Goal: Task Accomplishment & Management: Use online tool/utility

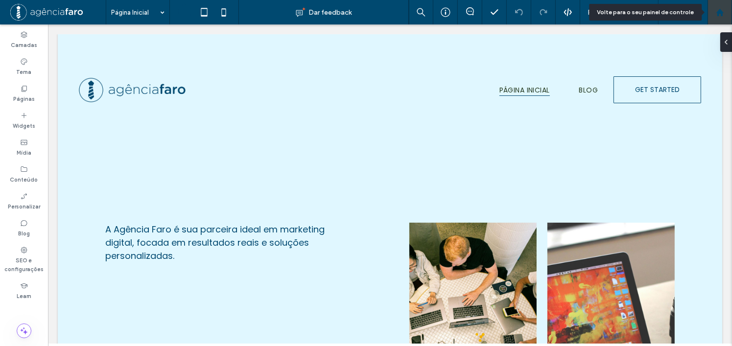
click at [716, 9] on icon at bounding box center [720, 12] width 8 height 8
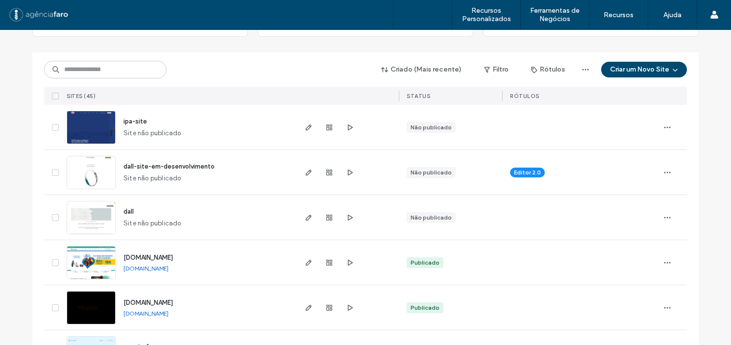
scroll to position [98, 0]
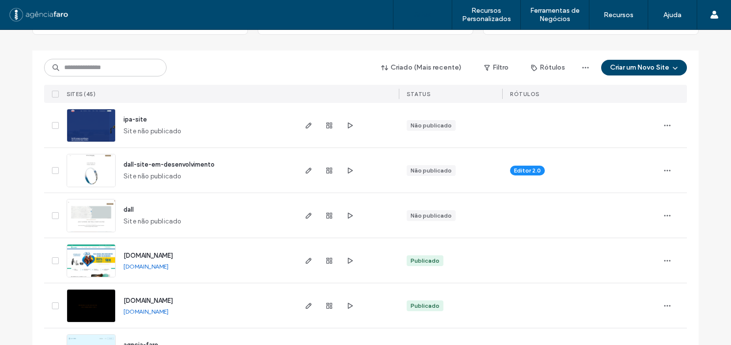
click at [178, 165] on span "dall-site-em-desenvolvimento" at bounding box center [168, 164] width 91 height 7
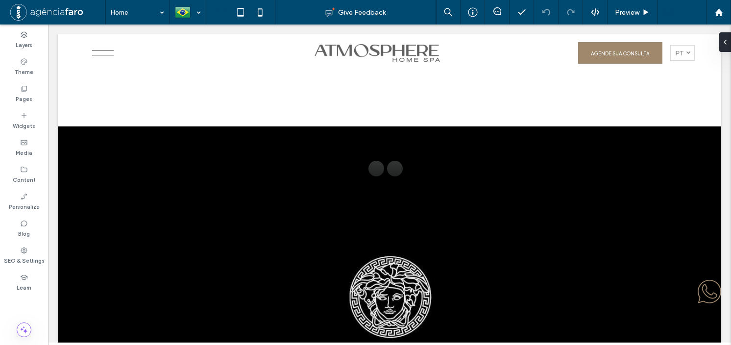
scroll to position [2390, 0]
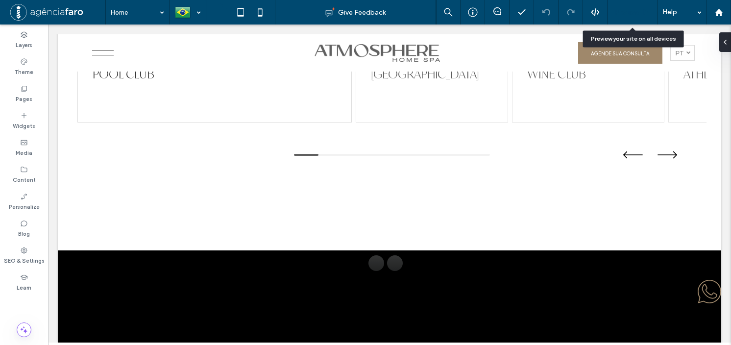
click at [634, 9] on span "Preview" at bounding box center [627, 12] width 24 height 8
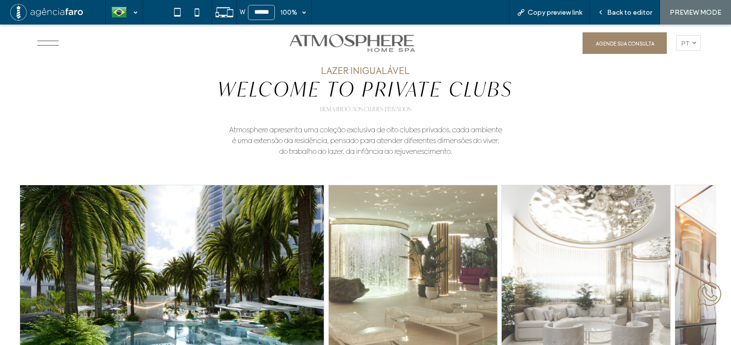
scroll to position [1998, 0]
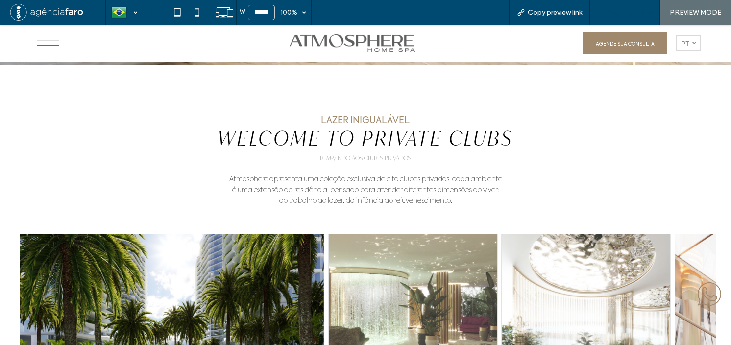
click at [624, 10] on span "Back to editor" at bounding box center [629, 12] width 45 height 8
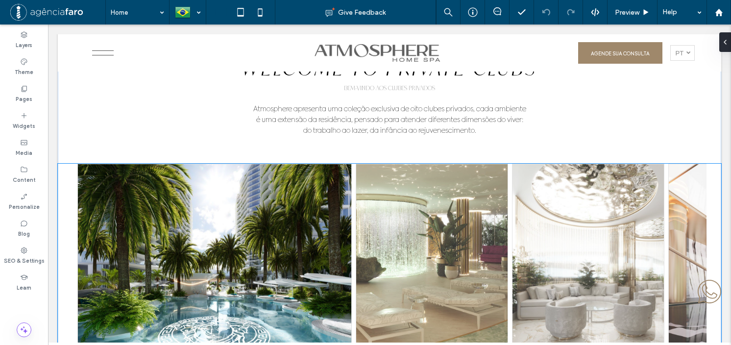
scroll to position [2145, 0]
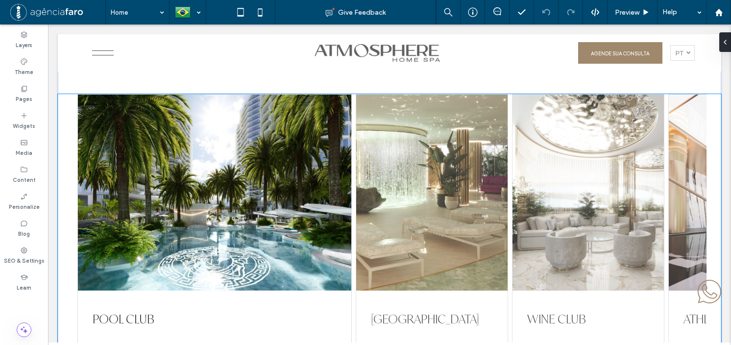
click at [432, 150] on div at bounding box center [431, 193] width 151 height 196
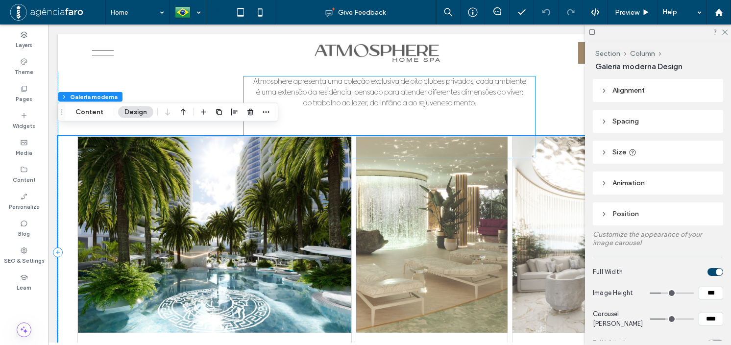
scroll to position [2047, 0]
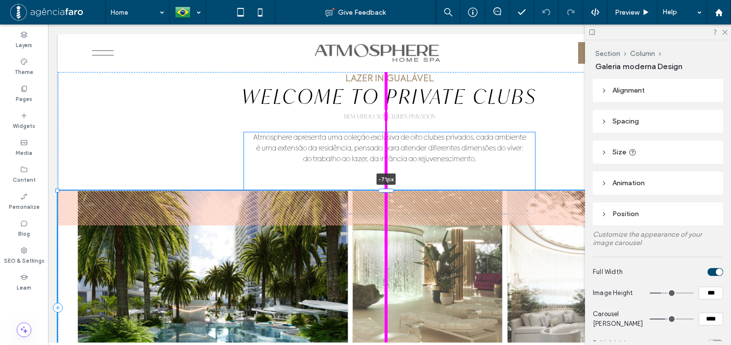
click at [395, 180] on div "LAZER INIGUALÁVEL WELCOME TO PRIVATE CLUBS Bem-vindo aos Clubes Privados Atmosp…" at bounding box center [389, 307] width 663 height 569
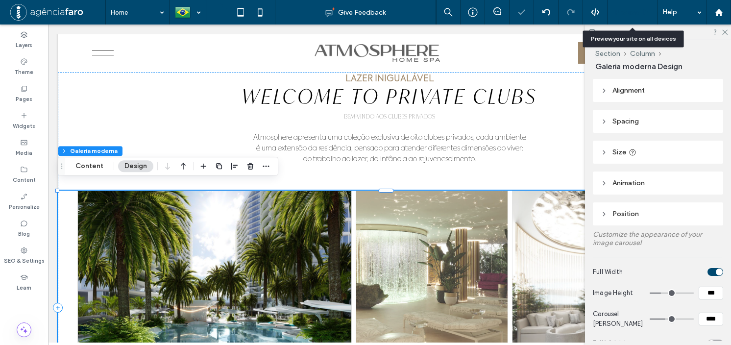
click at [630, 11] on span "Preview" at bounding box center [627, 12] width 24 height 8
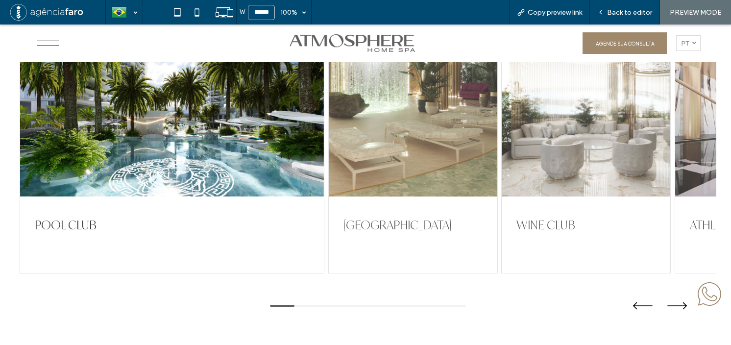
scroll to position [2292, 0]
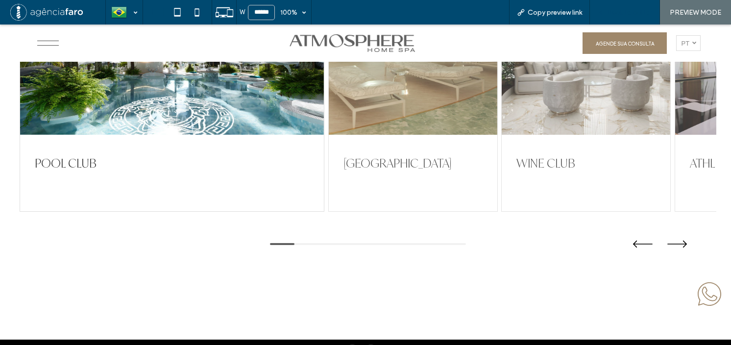
click at [618, 15] on span "Back to editor" at bounding box center [629, 12] width 45 height 8
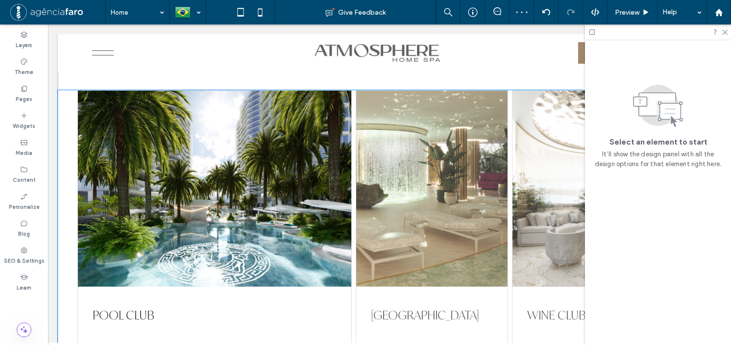
scroll to position [2145, 0]
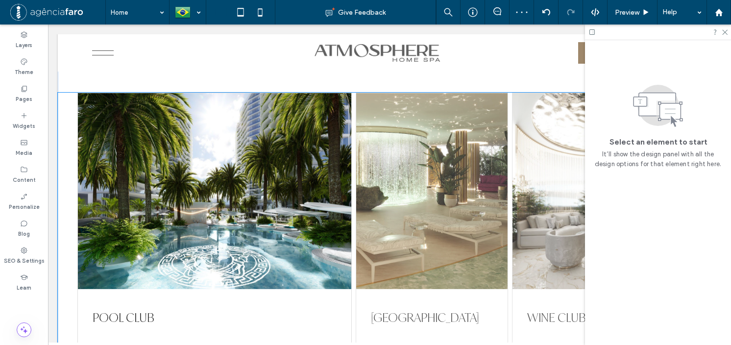
click at [415, 235] on div at bounding box center [431, 191] width 151 height 196
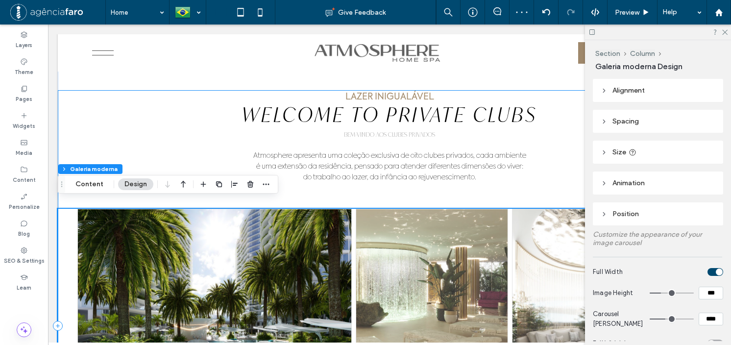
scroll to position [1998, 0]
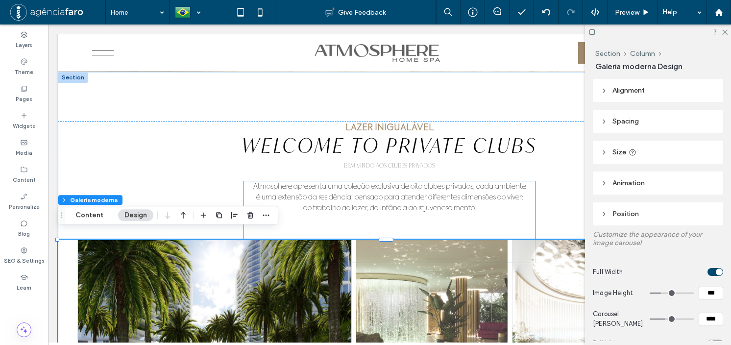
click at [400, 203] on p "﻿ do trabalho ao lazer, da infância ao rejuvenescimento." at bounding box center [389, 208] width 291 height 11
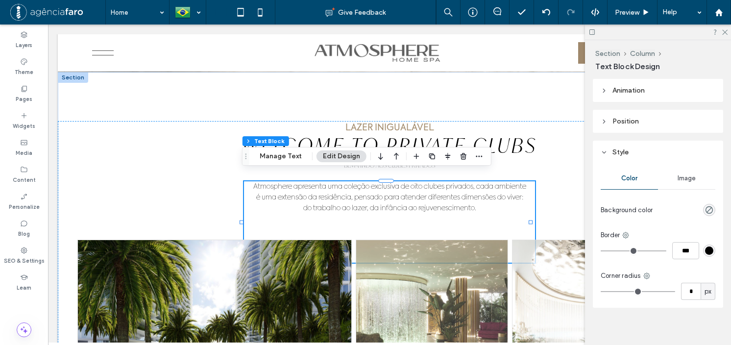
scroll to position [97, 0]
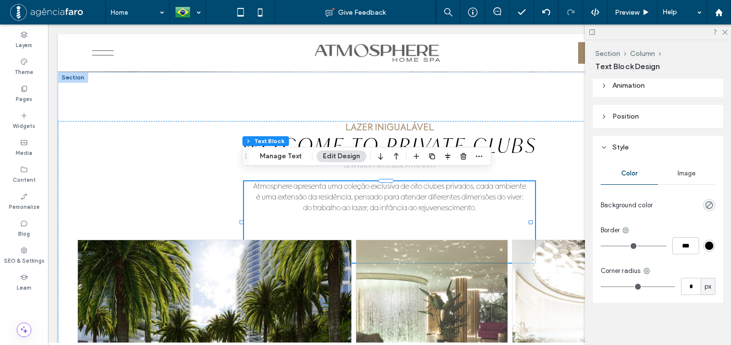
click at [653, 113] on header "Position" at bounding box center [658, 116] width 130 height 23
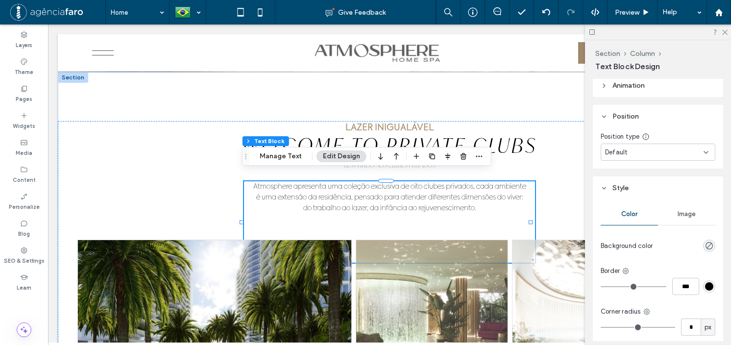
scroll to position [0, 0]
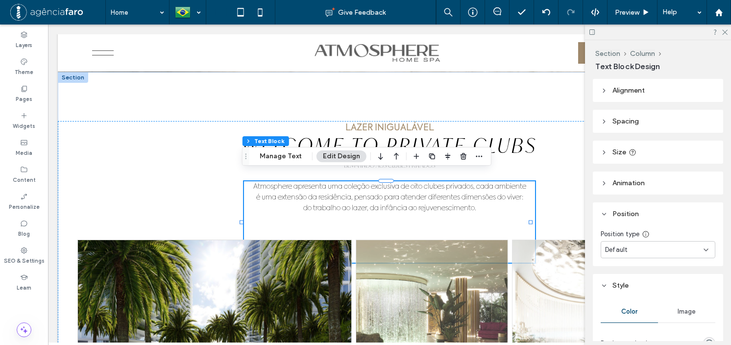
click at [632, 90] on span "Alignment" at bounding box center [628, 90] width 32 height 8
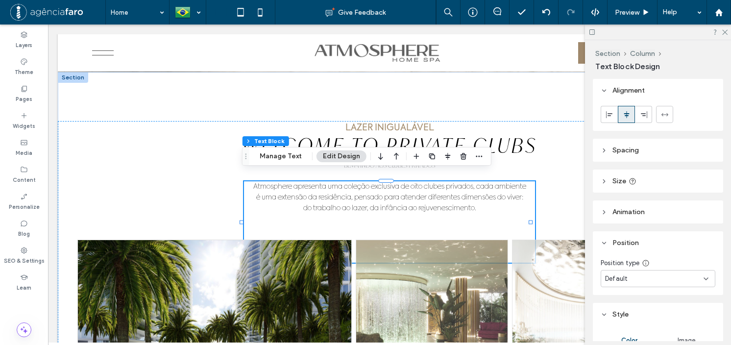
click at [646, 147] on header "Spacing" at bounding box center [658, 150] width 130 height 23
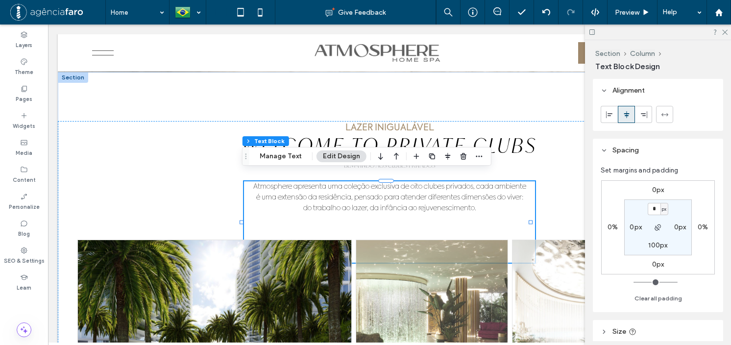
click at [654, 244] on label "100px" at bounding box center [657, 245] width 19 height 8
type input "***"
type input "**"
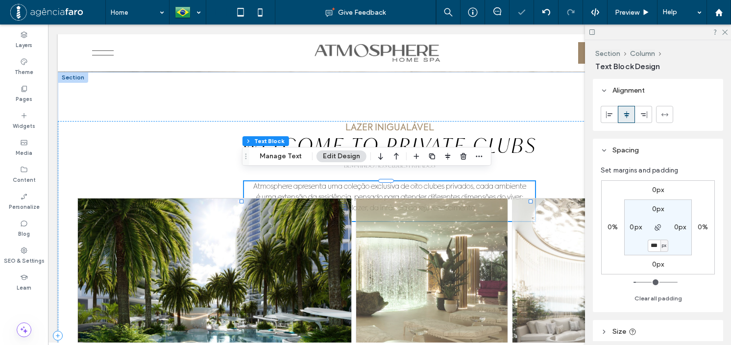
type input "***"
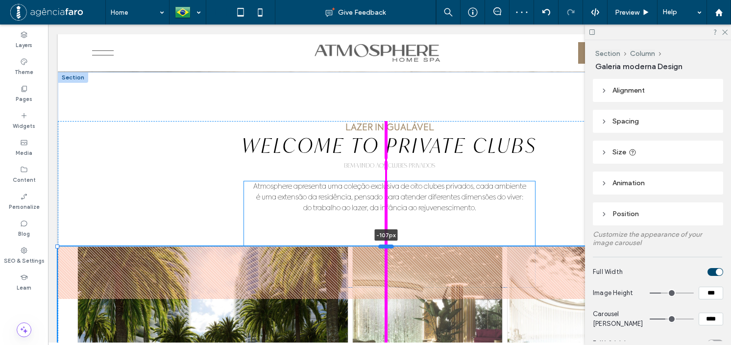
drag, startPoint x: 387, startPoint y: 256, endPoint x: 393, endPoint y: 239, distance: 18.0
click at [391, 244] on div at bounding box center [386, 246] width 16 height 4
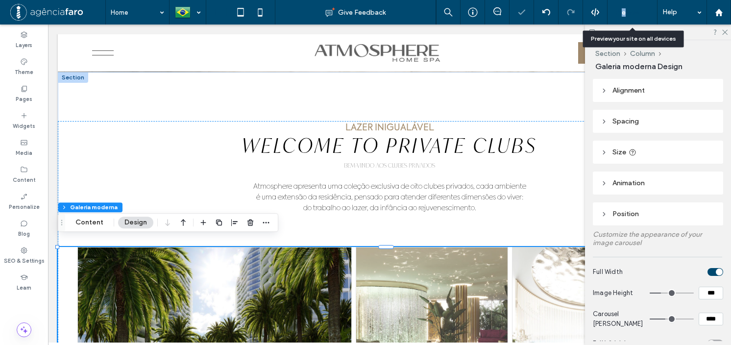
click at [623, 8] on span "Preview" at bounding box center [627, 12] width 24 height 8
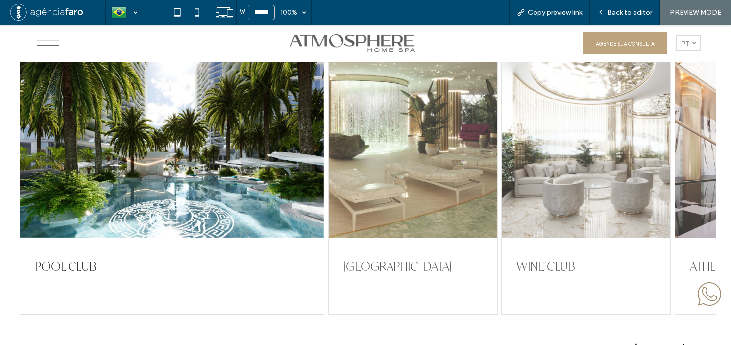
scroll to position [2194, 0]
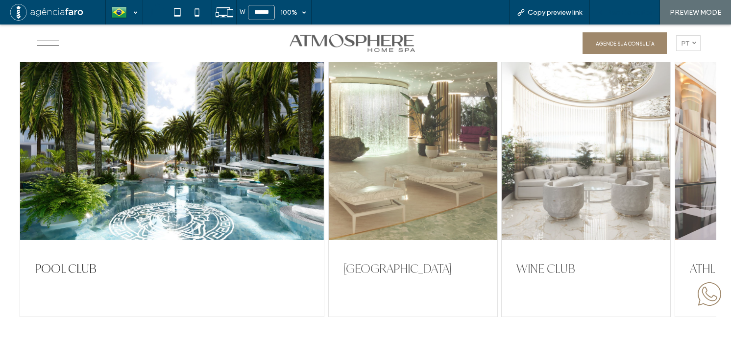
click at [625, 14] on span "Back to editor" at bounding box center [629, 12] width 45 height 8
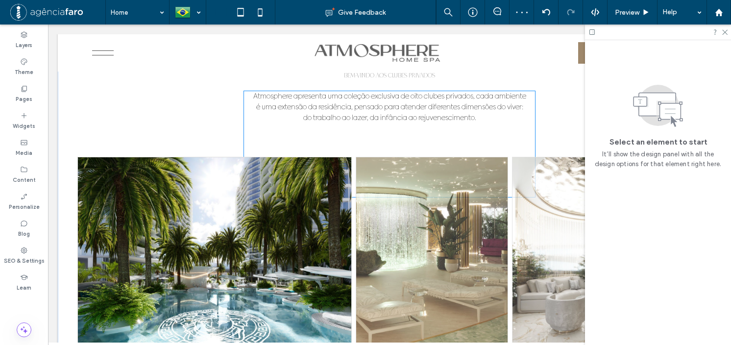
scroll to position [2047, 0]
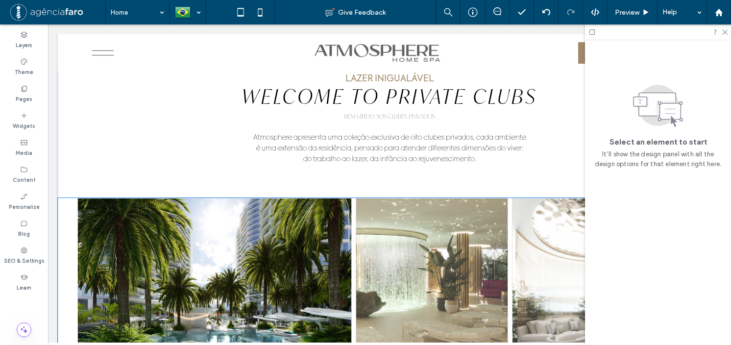
click at [383, 246] on div at bounding box center [431, 296] width 151 height 196
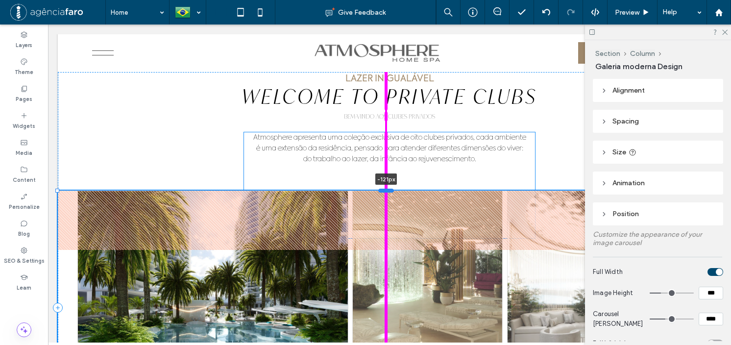
drag, startPoint x: 387, startPoint y: 188, endPoint x: 393, endPoint y: 180, distance: 9.1
click at [393, 189] on div at bounding box center [386, 191] width 16 height 4
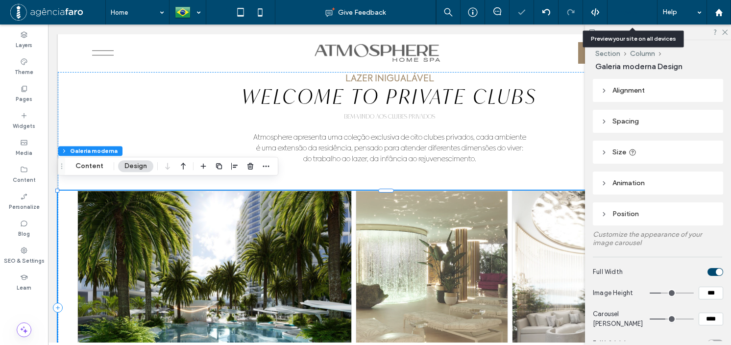
click at [629, 9] on span "Preview" at bounding box center [627, 12] width 24 height 8
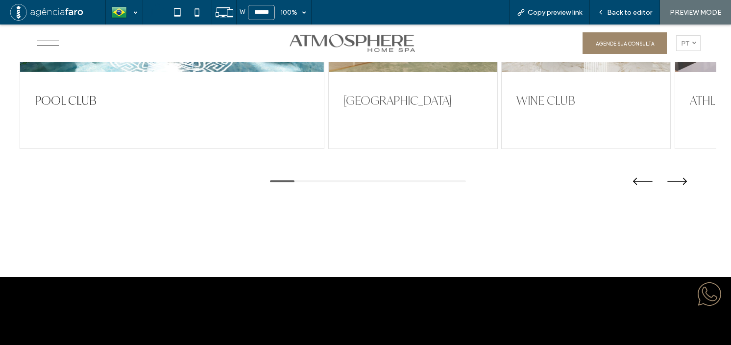
scroll to position [2390, 0]
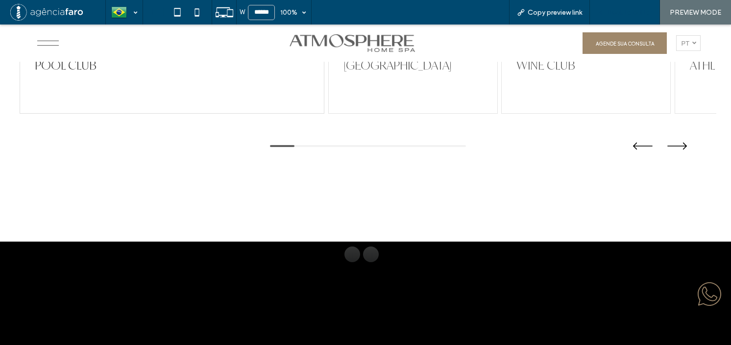
click at [620, 4] on div "Back to editor" at bounding box center [625, 12] width 70 height 24
click at [621, 10] on span "Back to editor" at bounding box center [629, 12] width 45 height 8
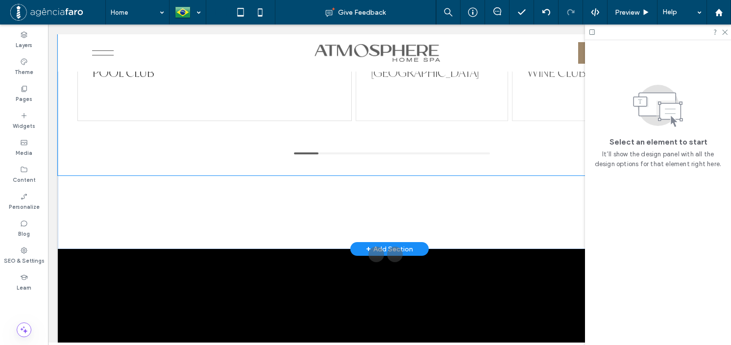
click at [464, 135] on div at bounding box center [382, 141] width 649 height 40
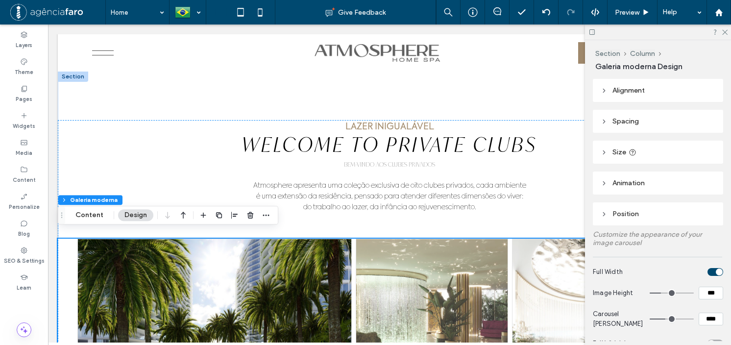
scroll to position [1998, 0]
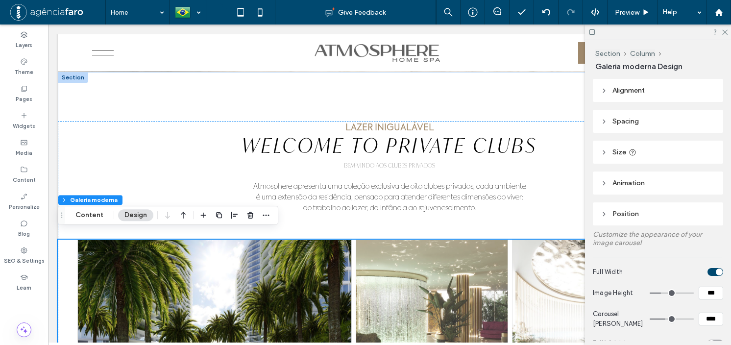
click at [395, 244] on div at bounding box center [431, 338] width 151 height 196
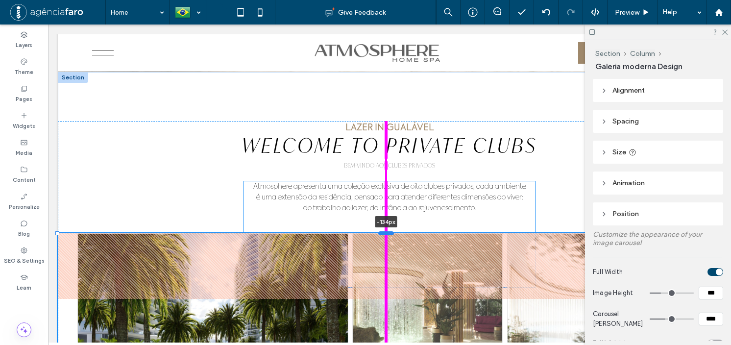
drag, startPoint x: 388, startPoint y: 228, endPoint x: 392, endPoint y: 222, distance: 7.5
click at [392, 231] on div at bounding box center [386, 233] width 16 height 4
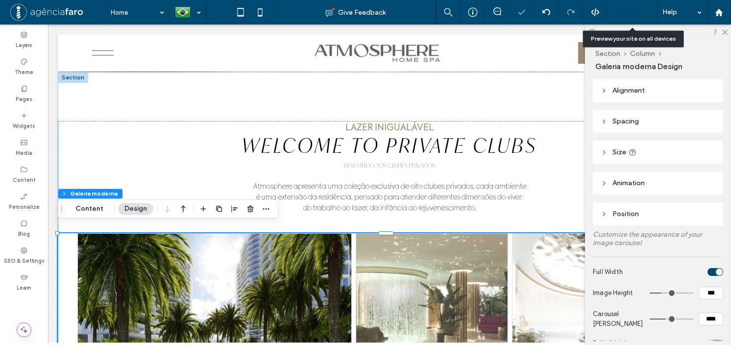
click at [627, 7] on div "Preview" at bounding box center [632, 12] width 50 height 24
click at [628, 17] on div "Preview" at bounding box center [632, 12] width 50 height 24
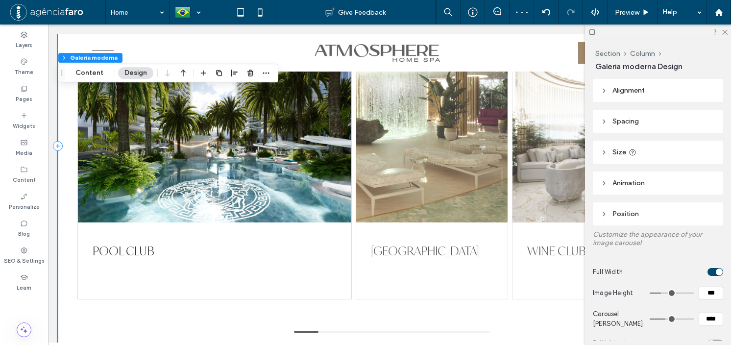
scroll to position [2194, 0]
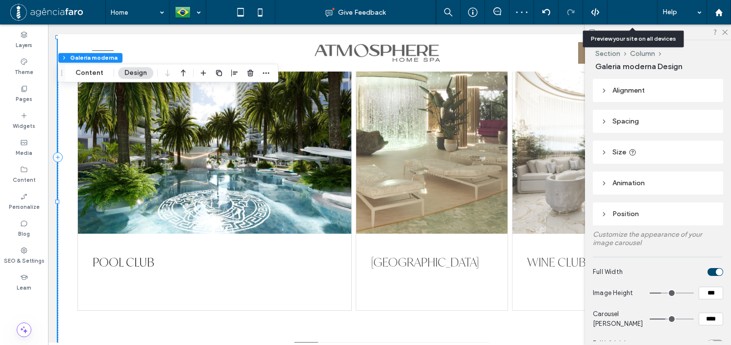
click at [625, 10] on span "Preview" at bounding box center [627, 12] width 24 height 8
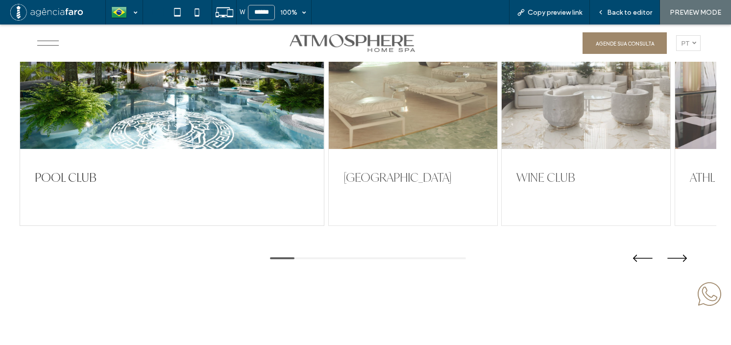
scroll to position [2145, 0]
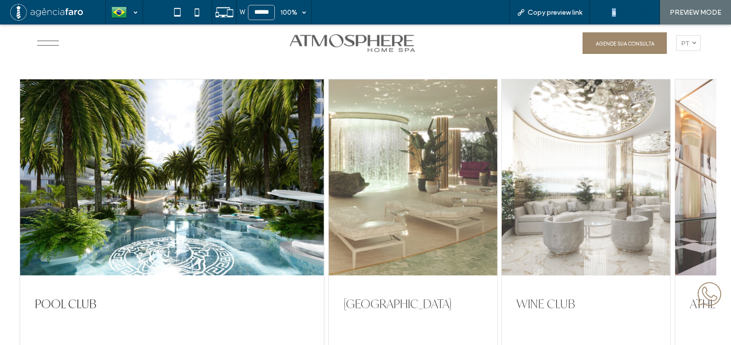
click at [615, 10] on span "Back to editor" at bounding box center [629, 12] width 45 height 8
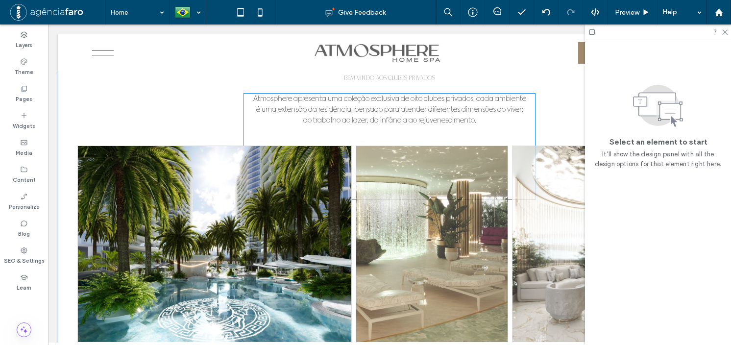
scroll to position [1998, 0]
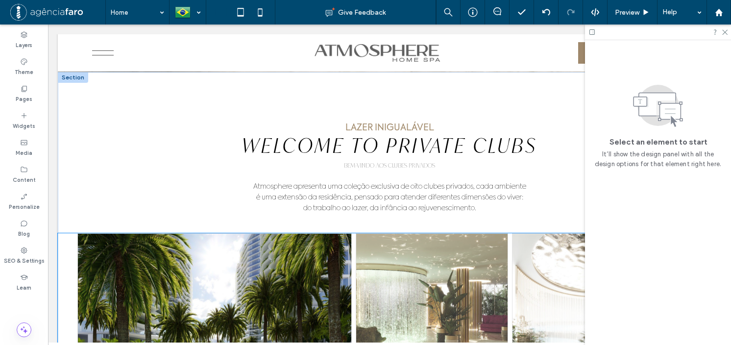
click at [384, 239] on div at bounding box center [431, 332] width 151 height 196
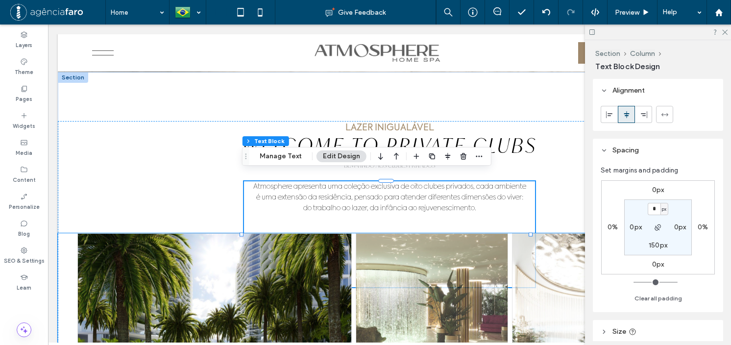
click at [382, 242] on div at bounding box center [431, 332] width 151 height 196
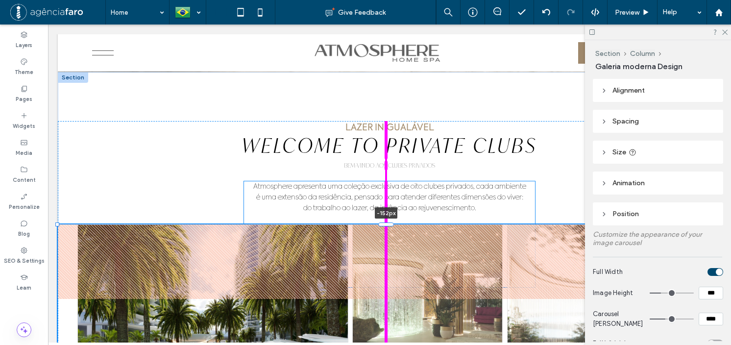
drag, startPoint x: 386, startPoint y: 223, endPoint x: 393, endPoint y: 211, distance: 13.9
click at [391, 212] on div "LAZER INIGUALÁVEL WELCOME TO PRIVATE CLUBS Bem-vindo aos Clubes Privados Atmosp…" at bounding box center [389, 349] width 663 height 554
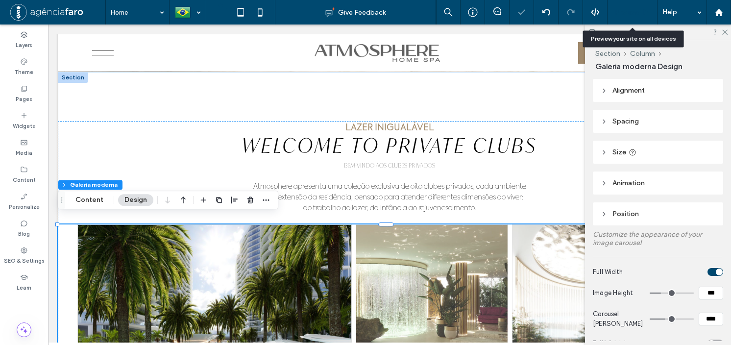
click at [629, 14] on span "Preview" at bounding box center [627, 12] width 24 height 8
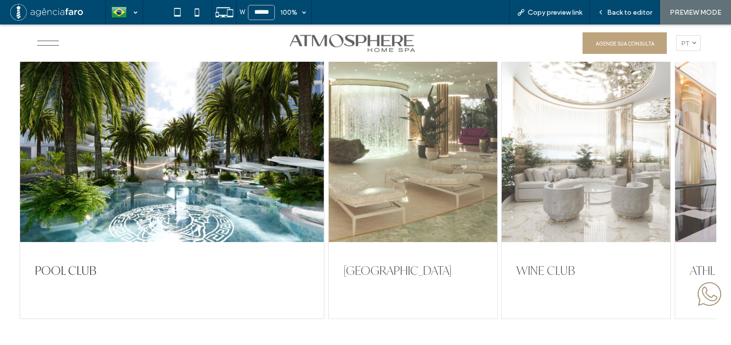
scroll to position [2096, 0]
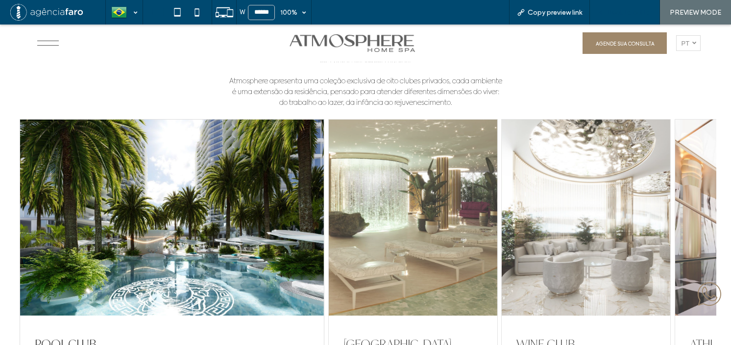
click at [618, 13] on span "Back to editor" at bounding box center [629, 12] width 45 height 8
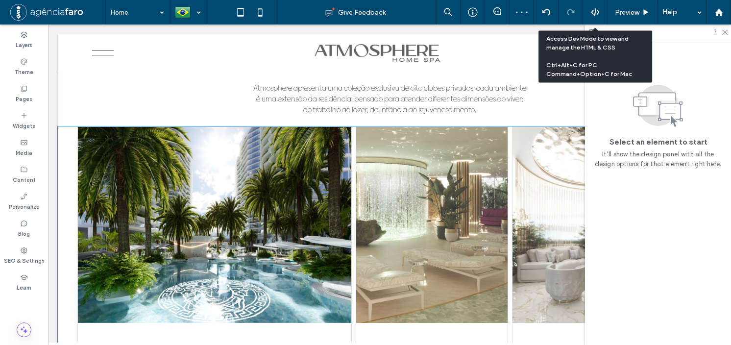
click at [448, 127] on div at bounding box center [431, 225] width 151 height 196
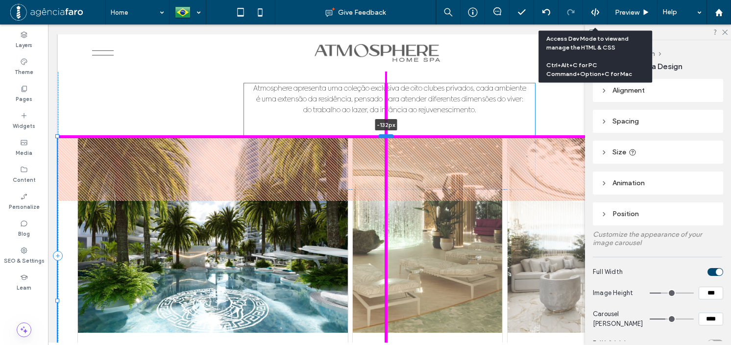
drag, startPoint x: 385, startPoint y: 115, endPoint x: 382, endPoint y: 127, distance: 12.1
click at [382, 134] on div at bounding box center [386, 136] width 16 height 4
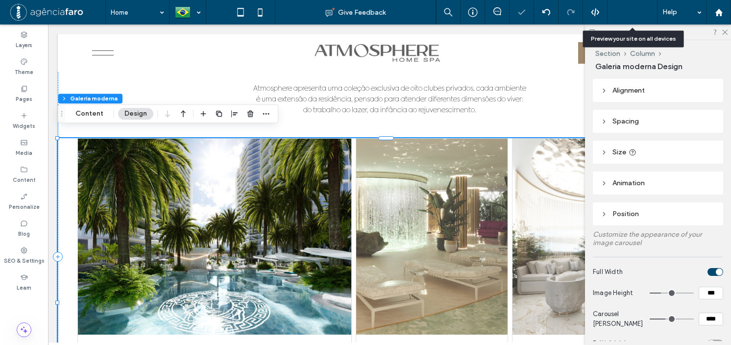
click at [619, 9] on span "Preview" at bounding box center [627, 12] width 24 height 8
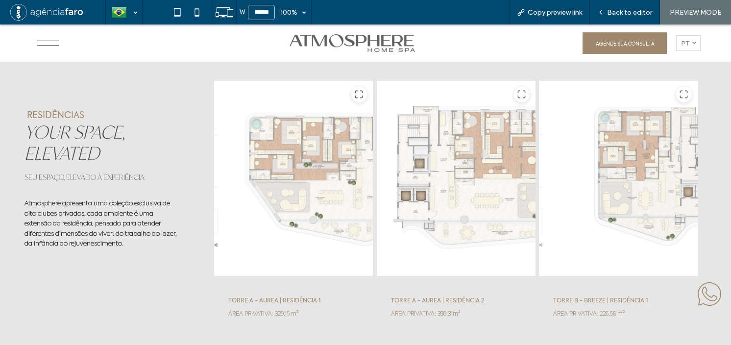
scroll to position [3124, 0]
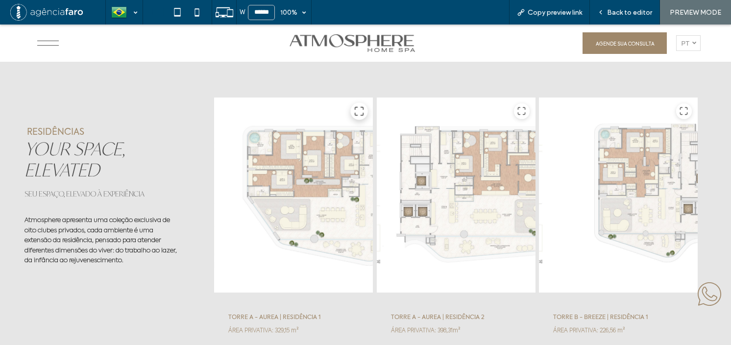
click at [354, 111] on icon at bounding box center [359, 111] width 10 height 10
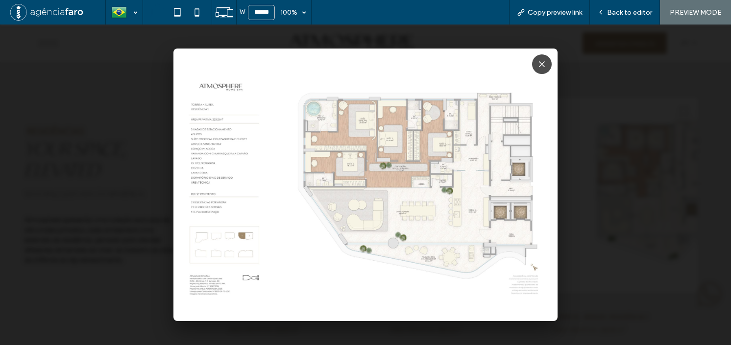
drag, startPoint x: 637, startPoint y: 158, endPoint x: 619, endPoint y: 167, distance: 19.7
click at [637, 158] on div at bounding box center [365, 184] width 731 height 320
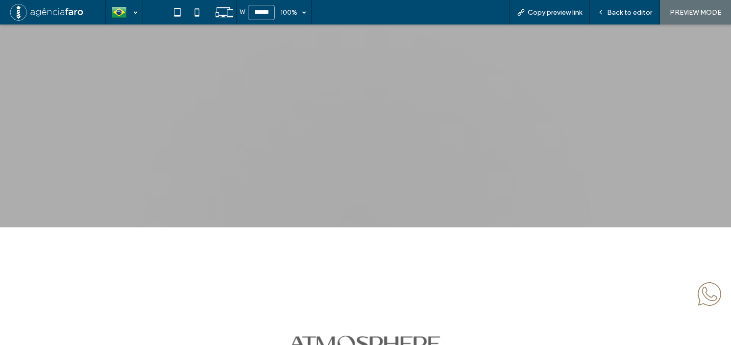
scroll to position [5580, 0]
click at [607, 9] on div "Back to editor" at bounding box center [625, 12] width 70 height 8
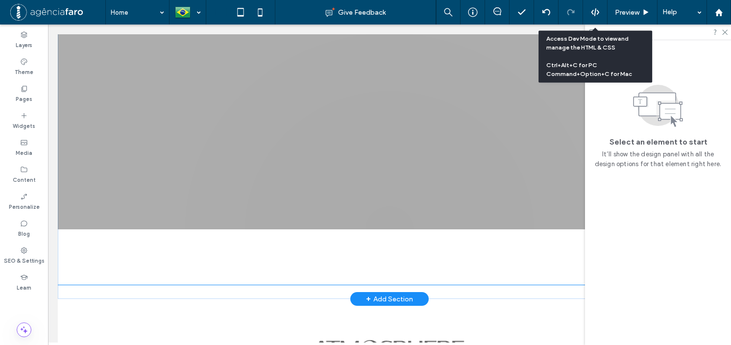
scroll to position [5576, 0]
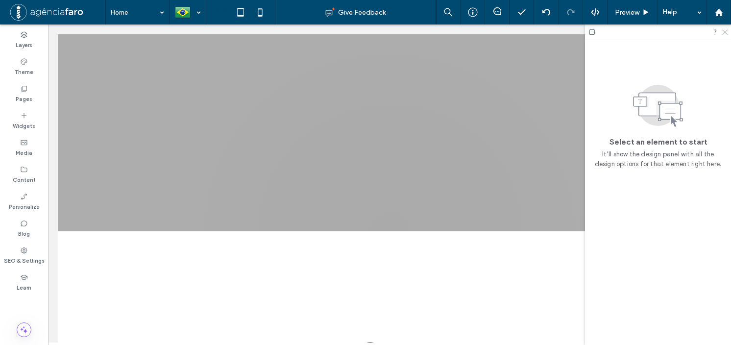
click at [725, 29] on icon at bounding box center [724, 31] width 6 height 6
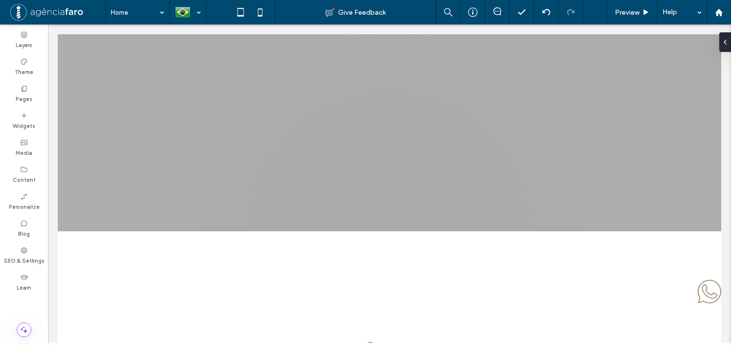
scroll to position [5576, 0]
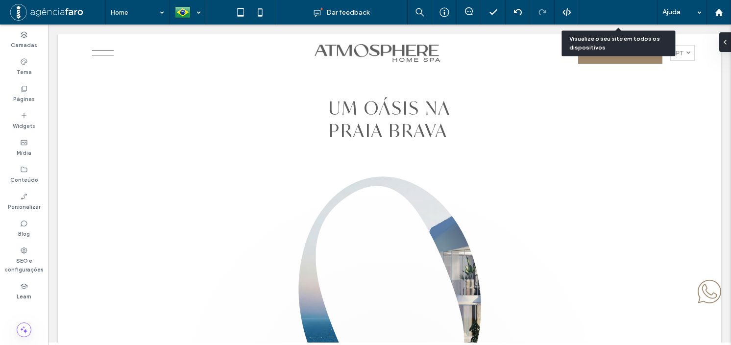
click at [593, 11] on span "Pré-Visualizaçāo" at bounding box center [612, 12] width 53 height 8
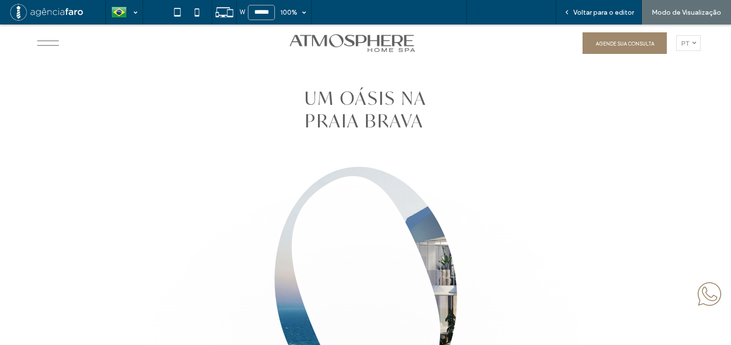
click at [517, 19] on div "Copiar link da prévia" at bounding box center [511, 12] width 90 height 24
click at [504, 11] on span "Copiar link da prévia" at bounding box center [516, 12] width 63 height 8
click at [602, 10] on span "Voltar para o editor" at bounding box center [603, 12] width 61 height 8
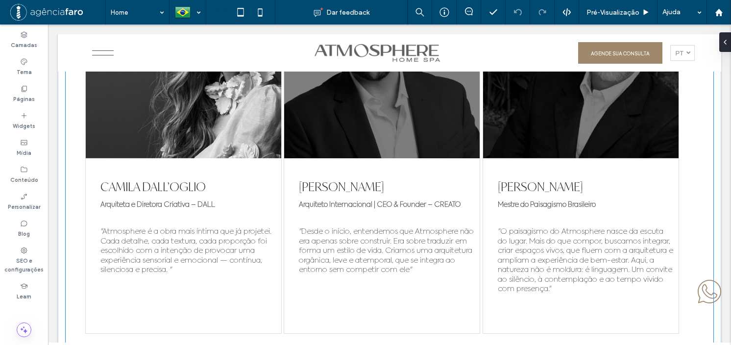
scroll to position [5095, 0]
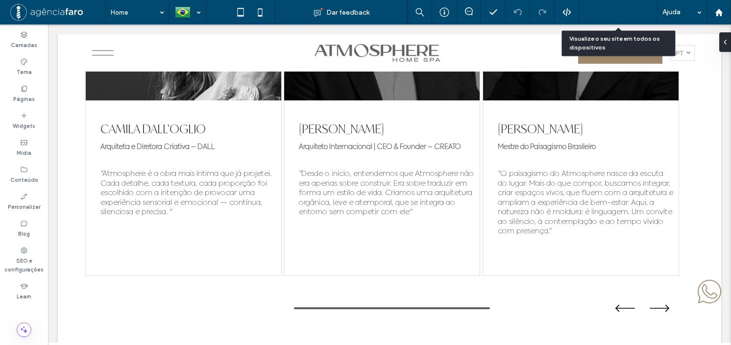
click at [622, 7] on div "Pré-Visualizaçāo" at bounding box center [618, 12] width 78 height 24
click at [619, 13] on span "Pré-Visualizaçāo" at bounding box center [612, 12] width 53 height 8
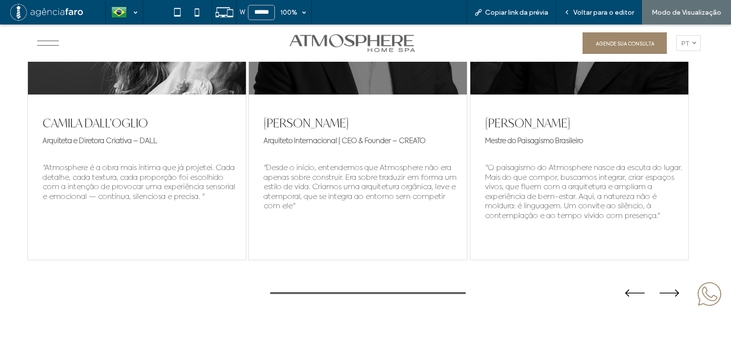
click at [619, 13] on span "Voltar para o editor" at bounding box center [603, 12] width 61 height 8
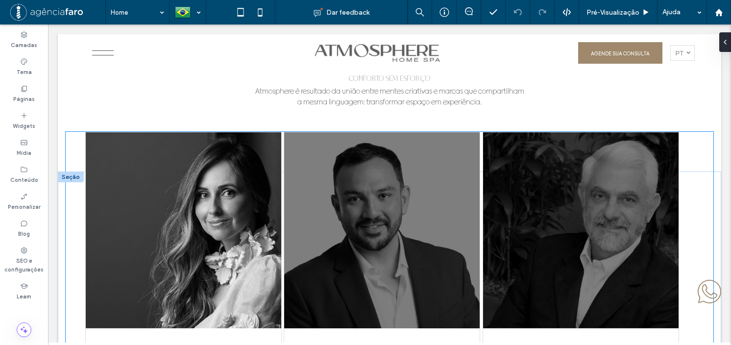
scroll to position [4850, 0]
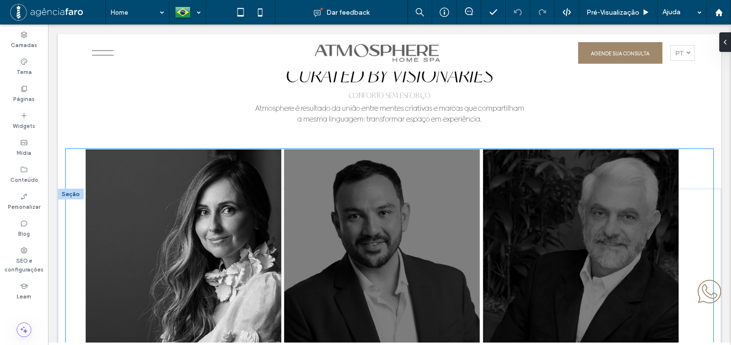
click at [396, 235] on div at bounding box center [381, 247] width 195 height 196
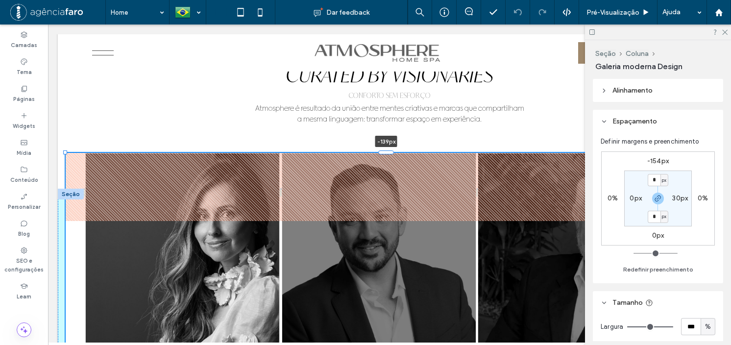
drag, startPoint x: 385, startPoint y: 140, endPoint x: 384, endPoint y: 147, distance: 7.4
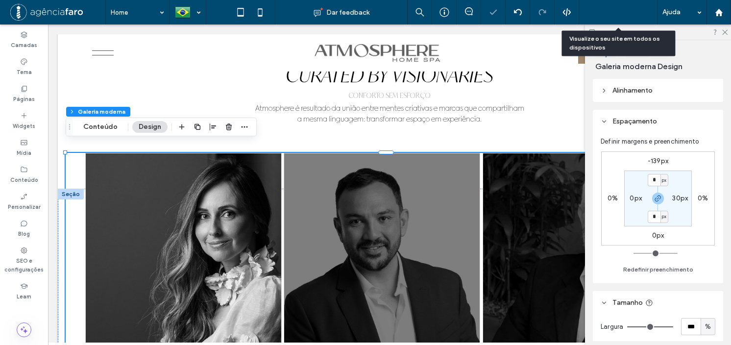
click at [616, 7] on div "Pré-Visualizaçāo" at bounding box center [618, 12] width 78 height 24
click at [609, 14] on span "Pré-Visualizaçāo" at bounding box center [612, 12] width 53 height 8
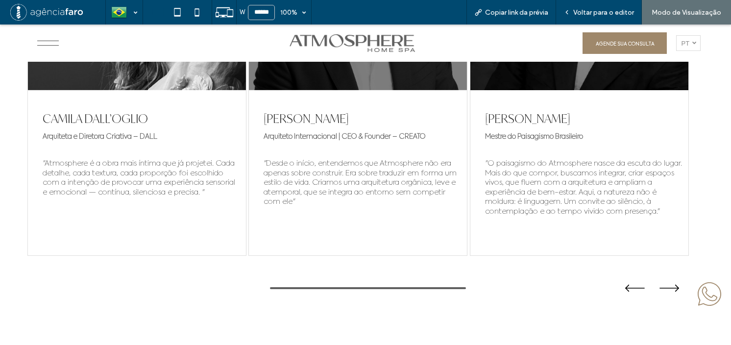
scroll to position [5050, 0]
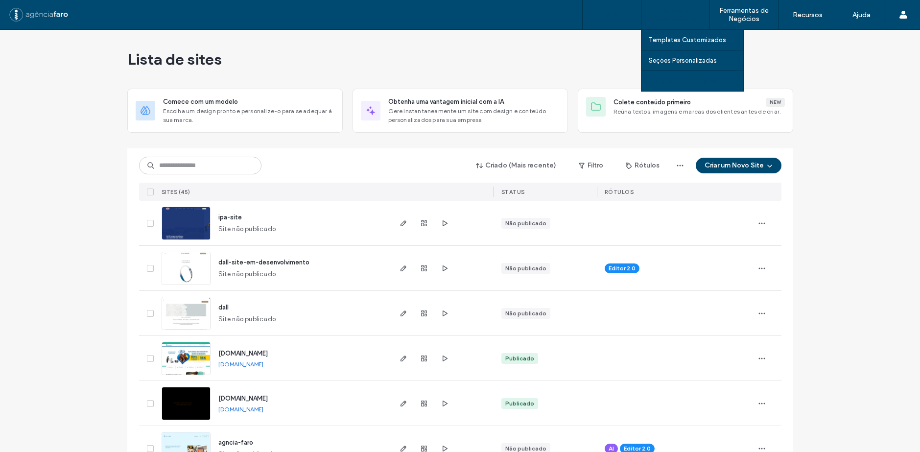
click at [674, 74] on link "Construtor de Widgets" at bounding box center [696, 81] width 95 height 20
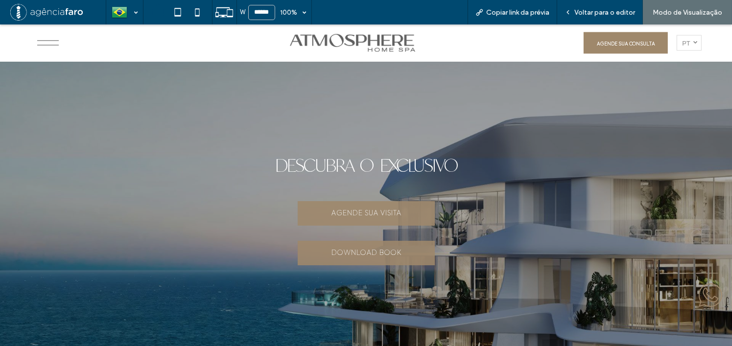
scroll to position [5433, 0]
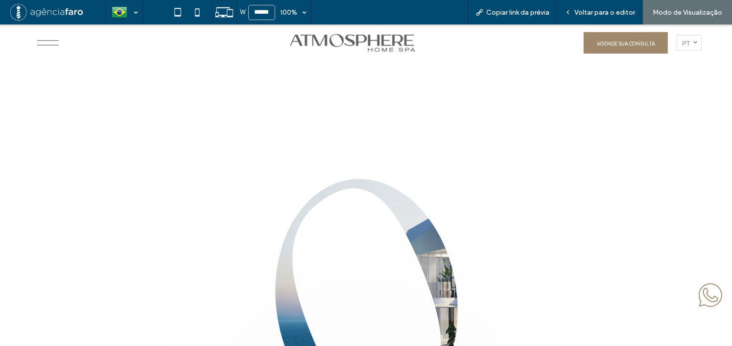
scroll to position [5389, 0]
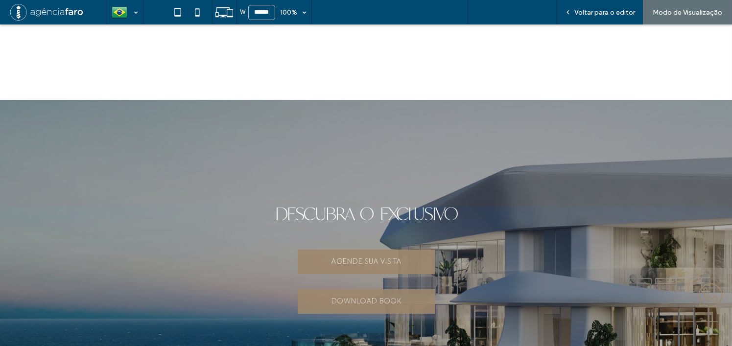
click at [516, 14] on span "Copiar link da prévia" at bounding box center [517, 12] width 63 height 8
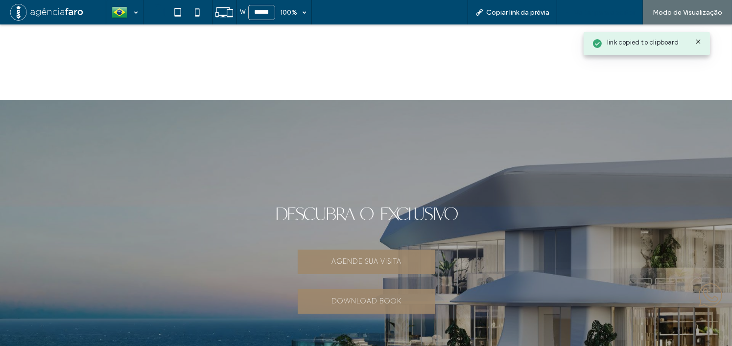
scroll to position [5389, 0]
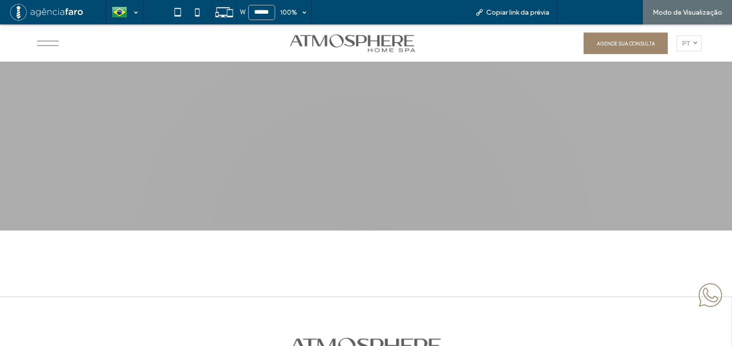
scroll to position [5580, 0]
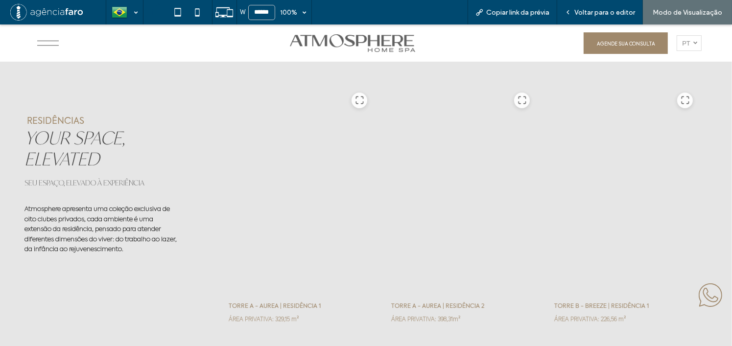
scroll to position [3135, 0]
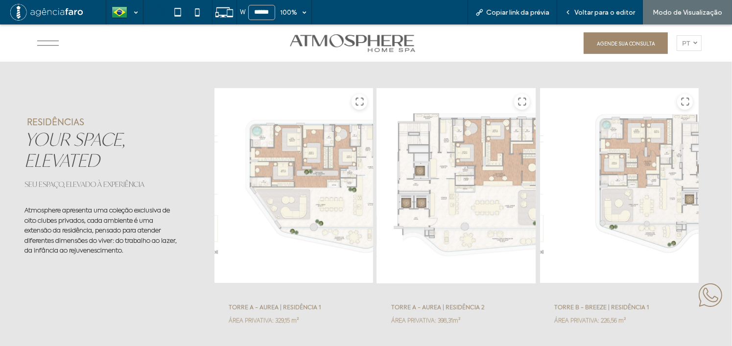
click at [460, 171] on div at bounding box center [457, 186] width 160 height 196
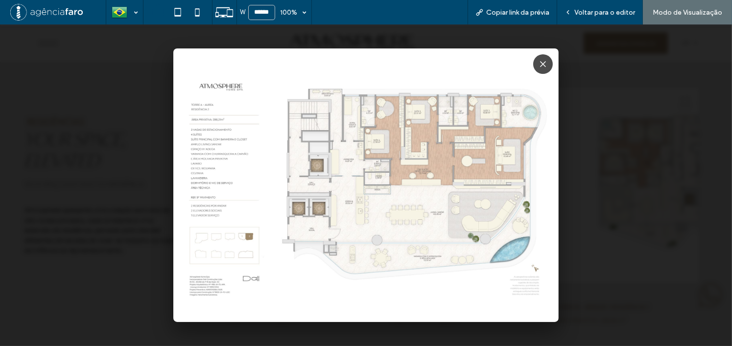
click at [664, 138] on div at bounding box center [366, 185] width 732 height 322
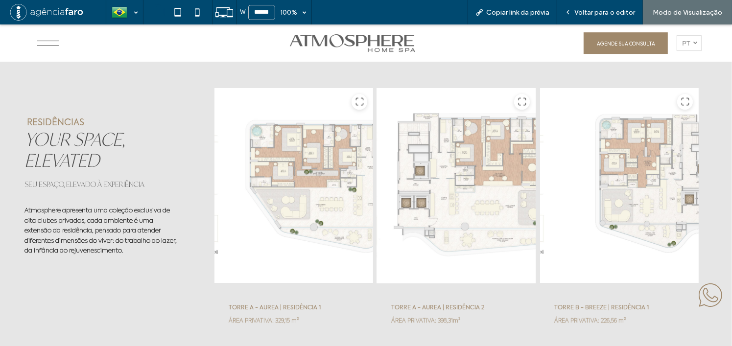
click at [470, 132] on div at bounding box center [457, 186] width 160 height 196
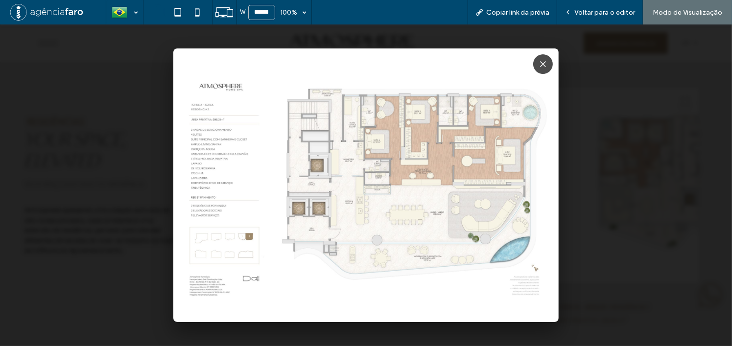
click at [610, 108] on div at bounding box center [366, 185] width 732 height 322
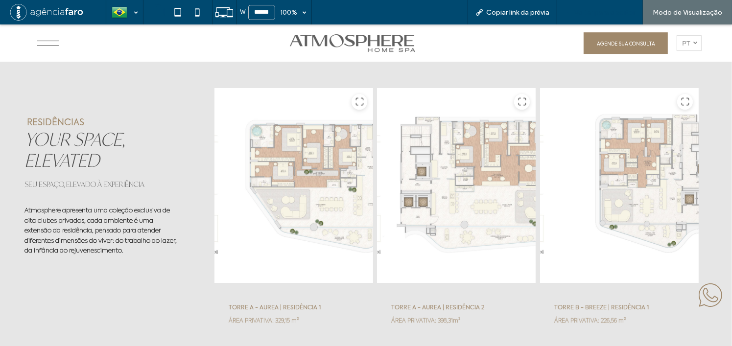
click at [596, 13] on span "Voltar para o editor" at bounding box center [605, 12] width 61 height 8
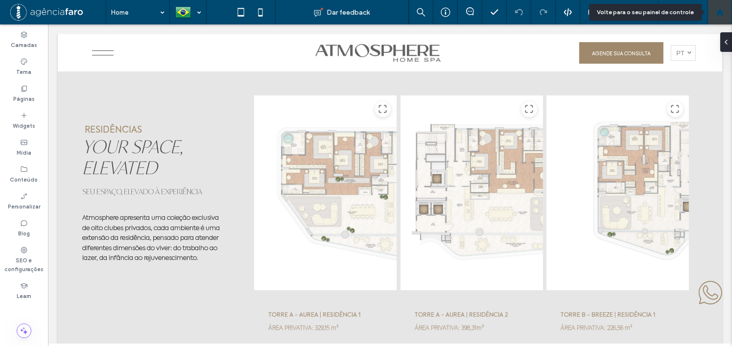
click at [720, 15] on icon at bounding box center [720, 12] width 8 height 8
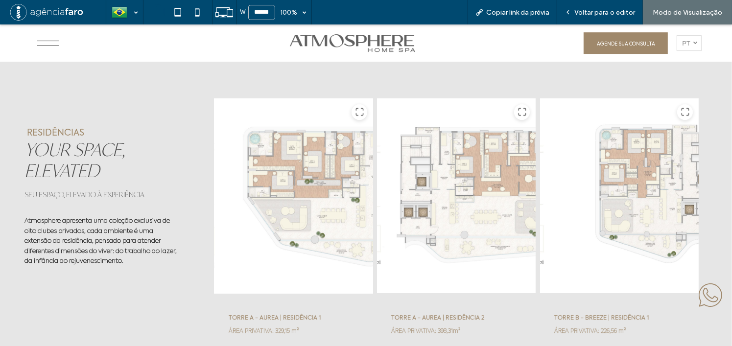
scroll to position [3136, 0]
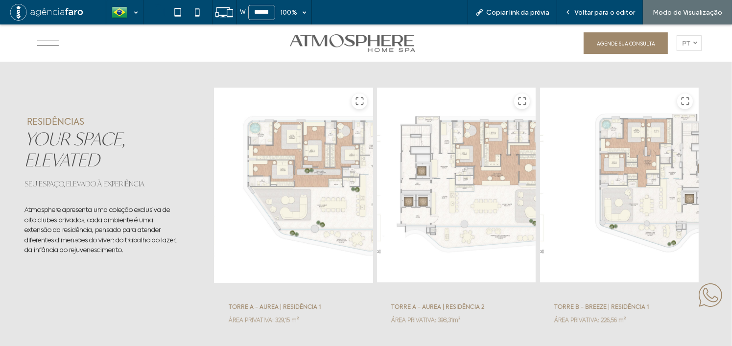
click at [312, 160] on div at bounding box center [294, 185] width 160 height 196
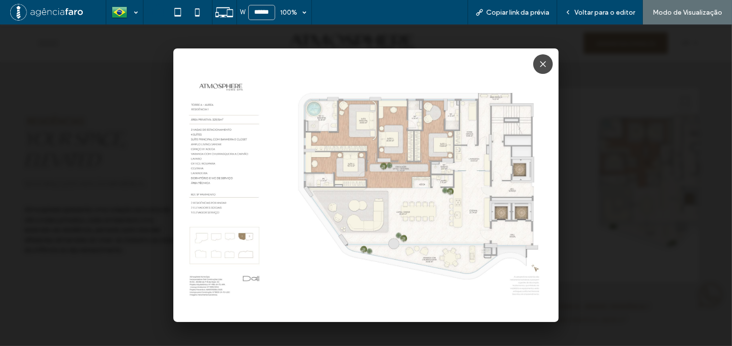
click at [648, 113] on div at bounding box center [366, 185] width 732 height 322
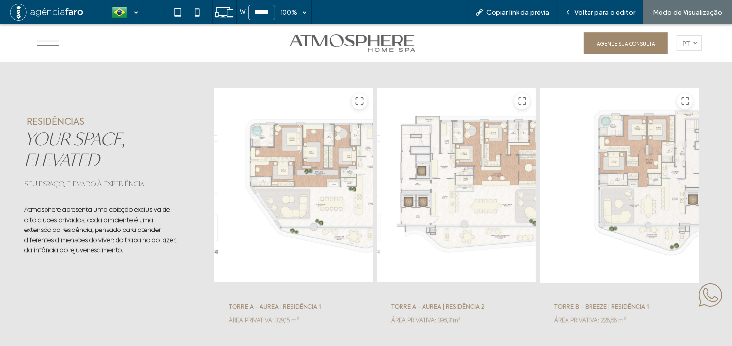
drag, startPoint x: 384, startPoint y: 168, endPoint x: 362, endPoint y: 168, distance: 21.6
click at [540, 168] on div at bounding box center [620, 185] width 160 height 196
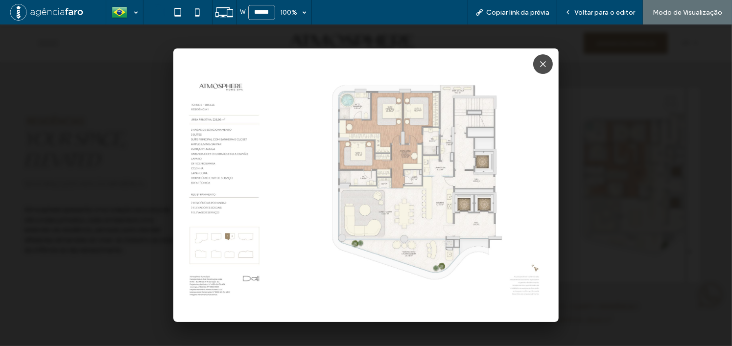
click at [599, 97] on div at bounding box center [366, 185] width 732 height 322
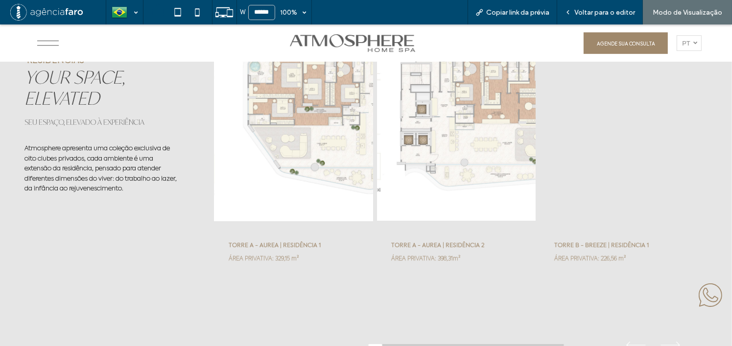
scroll to position [3135, 0]
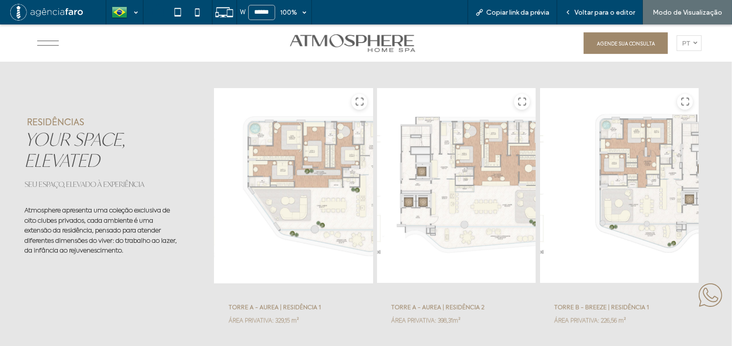
click at [326, 177] on div at bounding box center [294, 186] width 160 height 196
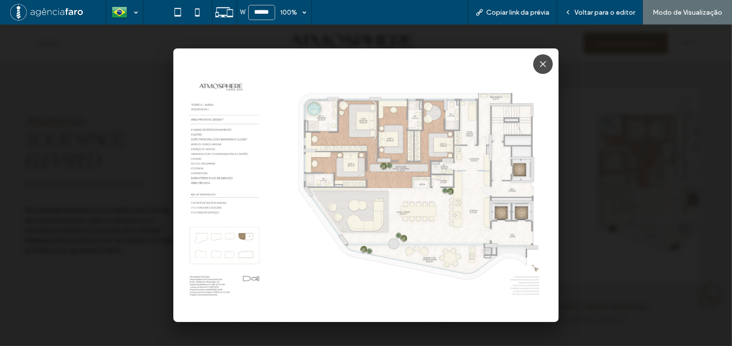
click at [676, 122] on div at bounding box center [366, 185] width 732 height 322
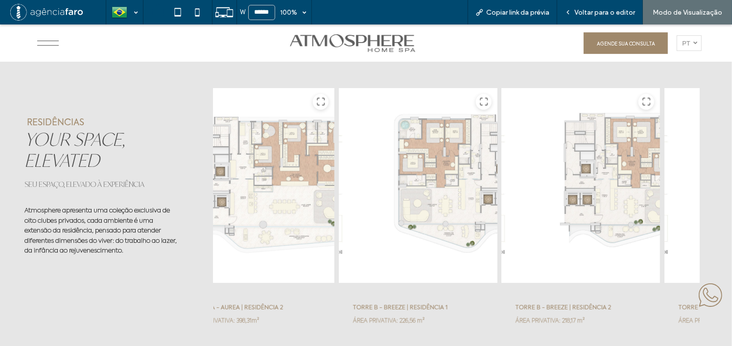
drag, startPoint x: 556, startPoint y: 165, endPoint x: 307, endPoint y: 168, distance: 248.4
click at [338, 169] on div at bounding box center [418, 186] width 160 height 196
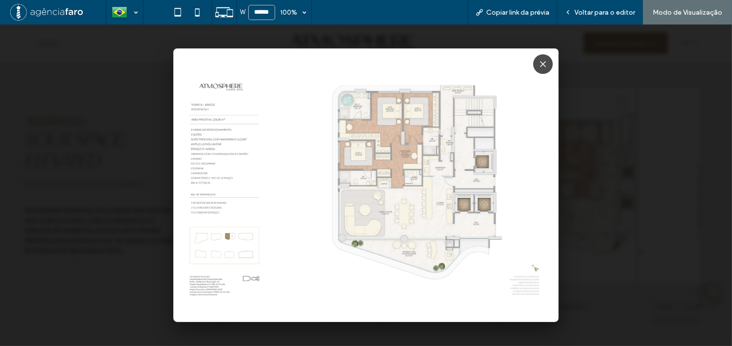
drag, startPoint x: 644, startPoint y: 92, endPoint x: 640, endPoint y: 69, distance: 23.4
click at [644, 88] on div at bounding box center [366, 185] width 732 height 322
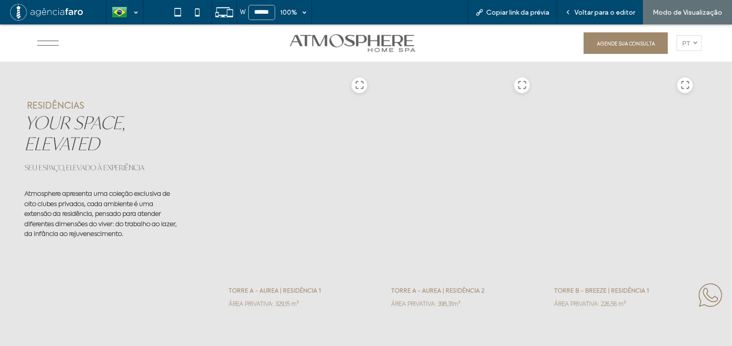
scroll to position [3135, 0]
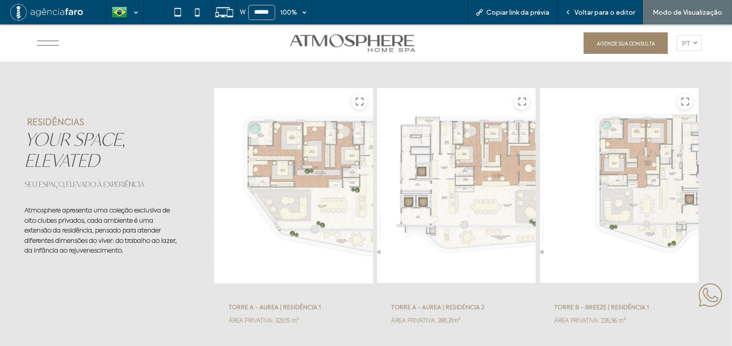
click at [329, 151] on div at bounding box center [294, 186] width 160 height 196
click at [360, 101] on icon at bounding box center [360, 102] width 10 height 10
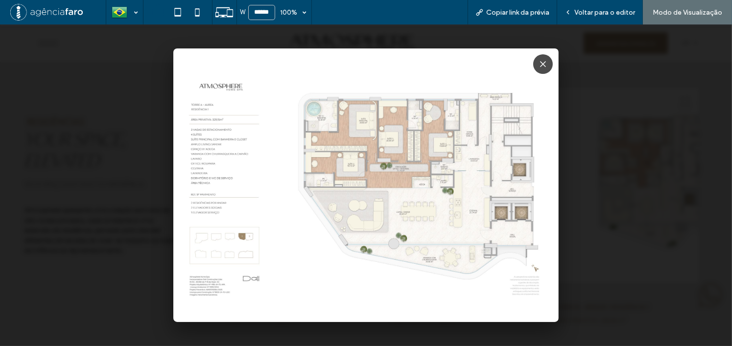
click at [603, 122] on div at bounding box center [366, 185] width 732 height 322
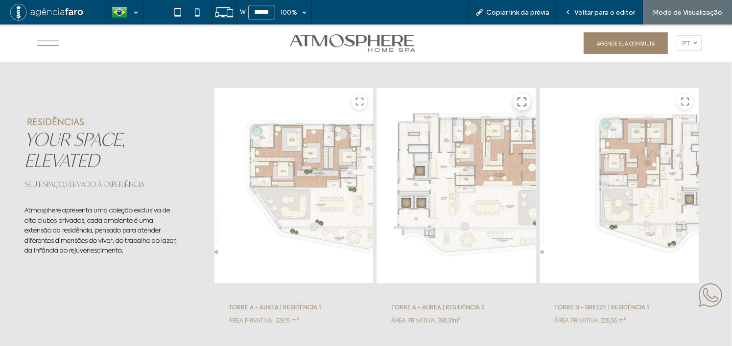
click at [521, 102] on icon at bounding box center [522, 102] width 10 height 10
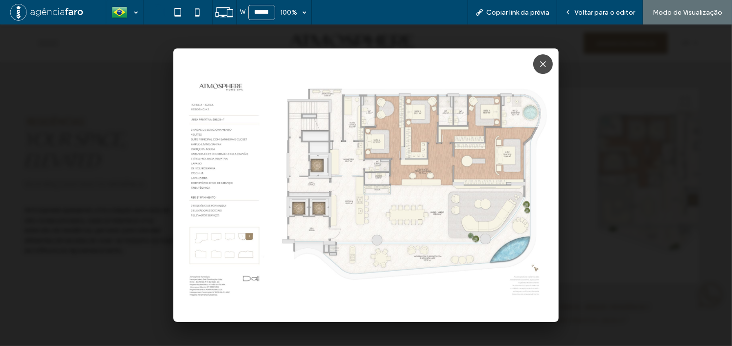
drag, startPoint x: 659, startPoint y: 139, endPoint x: 653, endPoint y: 142, distance: 7.2
click at [659, 139] on div at bounding box center [366, 185] width 732 height 322
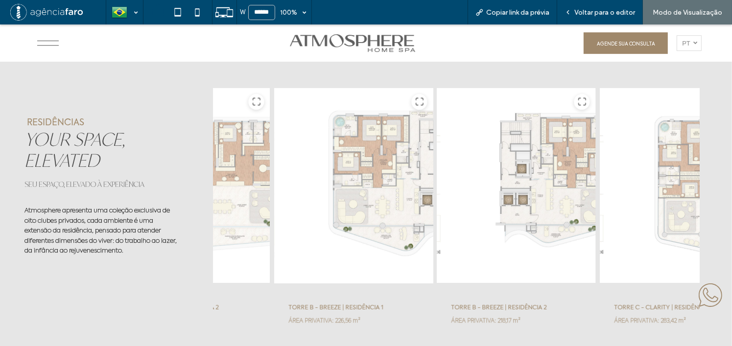
drag, startPoint x: 608, startPoint y: 174, endPoint x: 326, endPoint y: 178, distance: 281.7
click at [335, 177] on div at bounding box center [354, 186] width 160 height 196
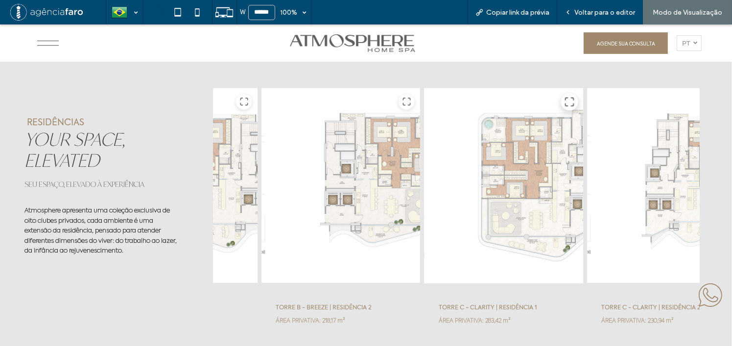
click at [566, 101] on icon at bounding box center [569, 102] width 10 height 10
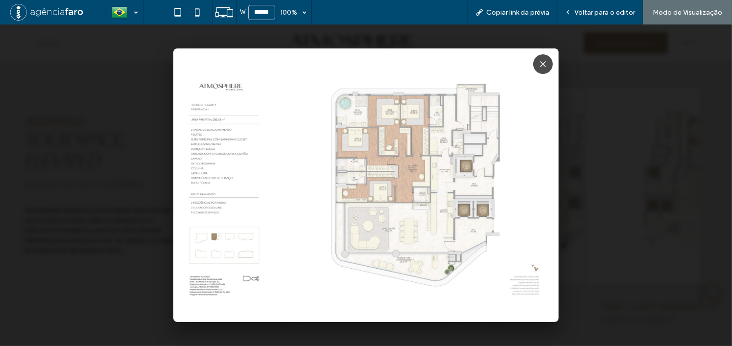
click at [685, 118] on div at bounding box center [366, 185] width 732 height 322
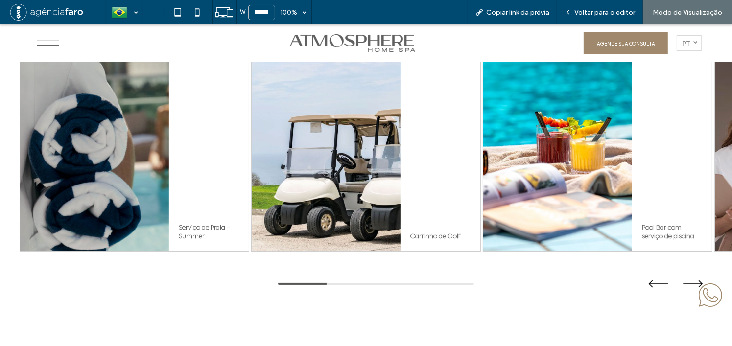
scroll to position [3723, 0]
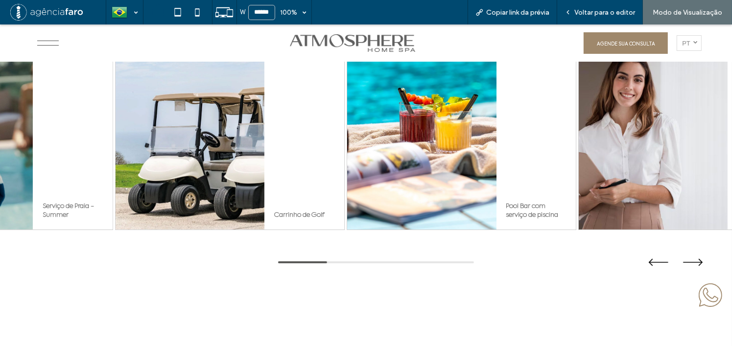
drag, startPoint x: 464, startPoint y: 150, endPoint x: 314, endPoint y: 151, distance: 149.9
click at [347, 151] on div at bounding box center [421, 132] width 149 height 196
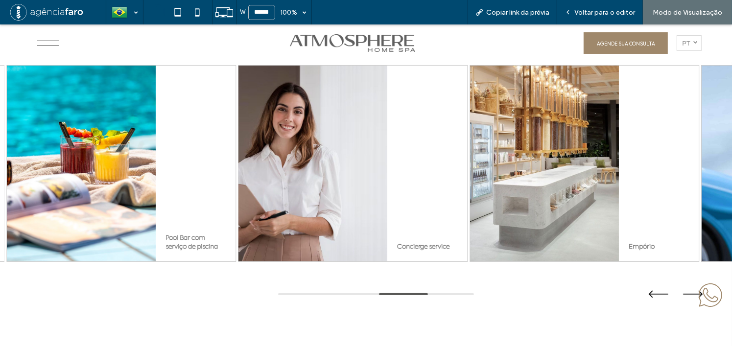
scroll to position [3674, 0]
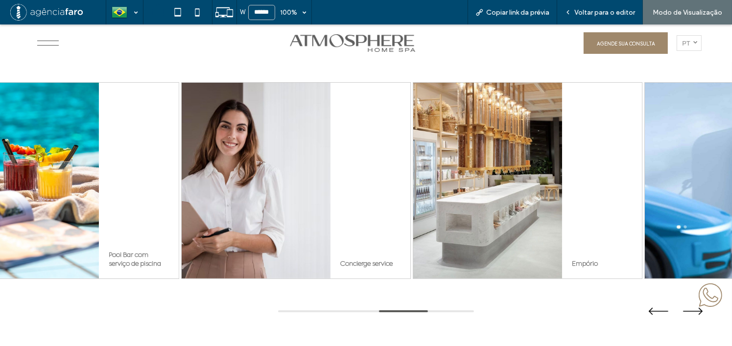
drag, startPoint x: 613, startPoint y: 187, endPoint x: 511, endPoint y: 191, distance: 102.0
click at [562, 190] on div "Empório" at bounding box center [602, 181] width 80 height 196
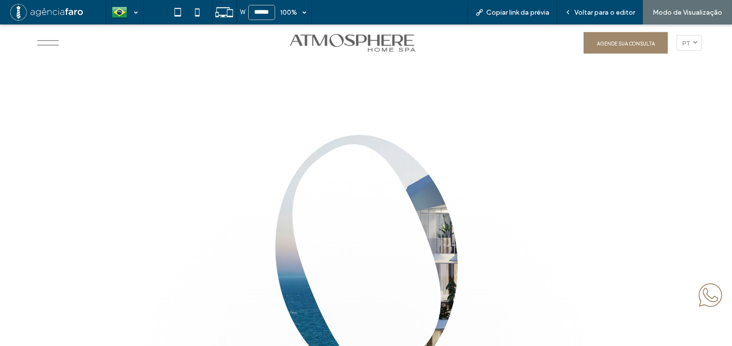
scroll to position [5434, 0]
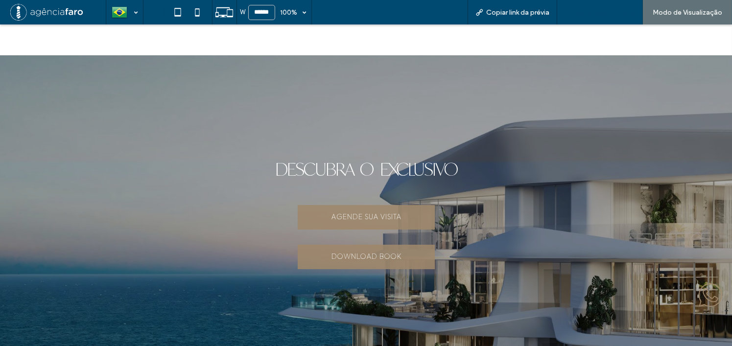
click at [615, 10] on span "Voltar para o editor" at bounding box center [605, 12] width 61 height 8
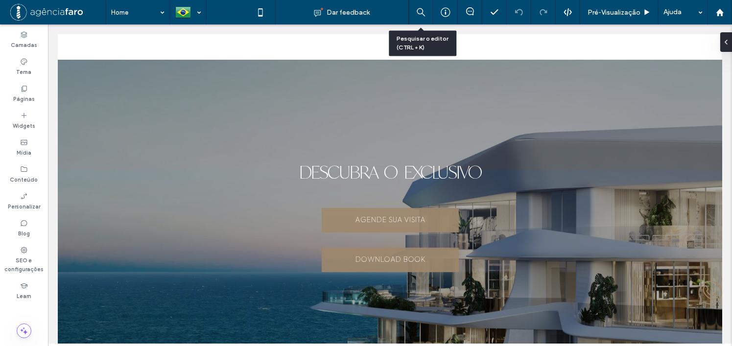
scroll to position [5430, 0]
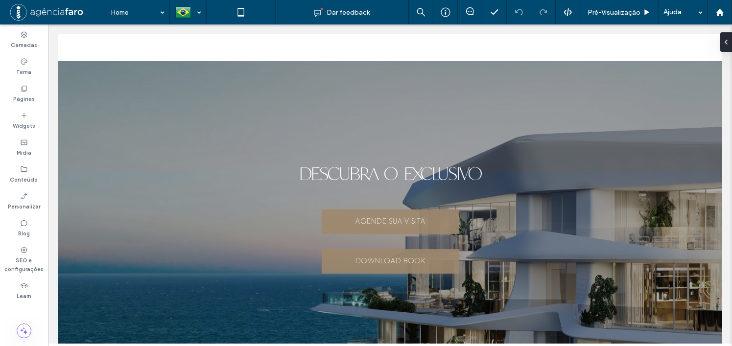
click at [262, 19] on icon at bounding box center [261, 12] width 20 height 20
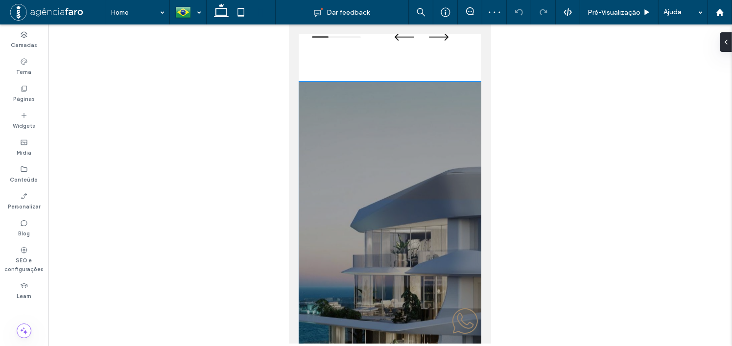
scroll to position [4791, 0]
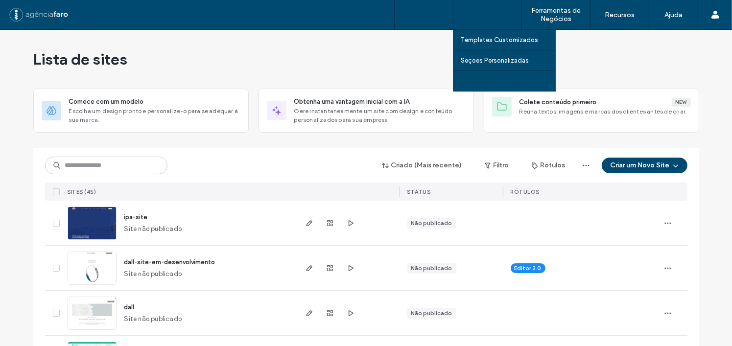
click at [493, 74] on link "Construtor de Widgets" at bounding box center [508, 81] width 95 height 20
